Goal: Task Accomplishment & Management: Manage account settings

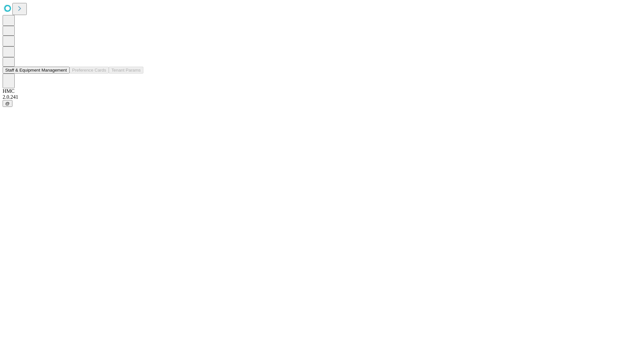
click at [62, 73] on button "Staff & Equipment Management" at bounding box center [36, 70] width 67 height 7
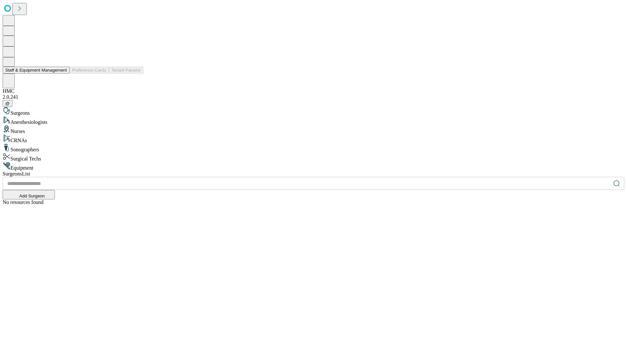
click at [62, 73] on button "Staff & Equipment Management" at bounding box center [36, 70] width 67 height 7
